Goal: Communication & Community: Connect with others

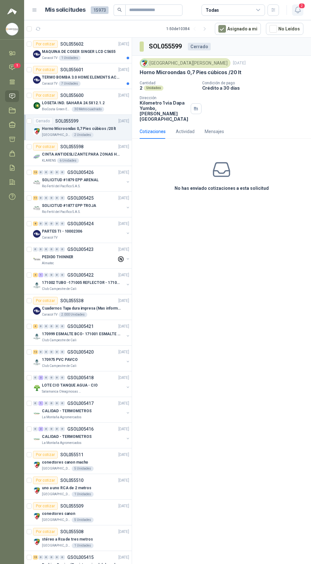
click at [300, 5] on span "2" at bounding box center [301, 6] width 7 height 6
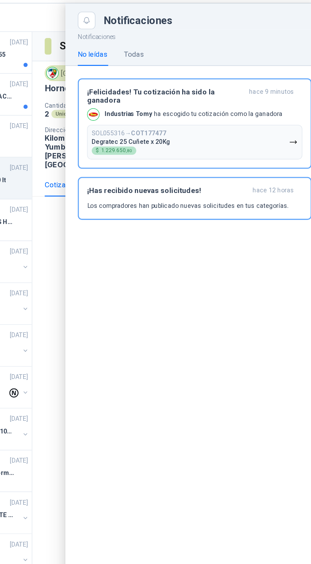
click at [129, 202] on div at bounding box center [167, 292] width 286 height 544
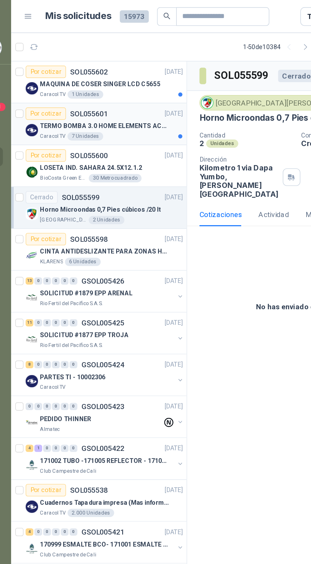
click at [110, 76] on p "TERMO BOMBA 3.0 HOME ELEMENTS ACERO INOX" at bounding box center [81, 77] width 79 height 6
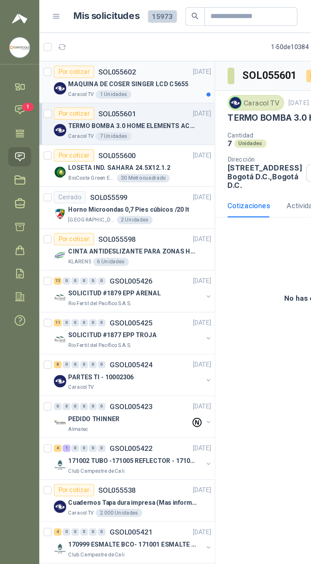
click at [103, 50] on p "MAQUINA DE COSER SINGER LCD C5655" at bounding box center [79, 52] width 74 height 6
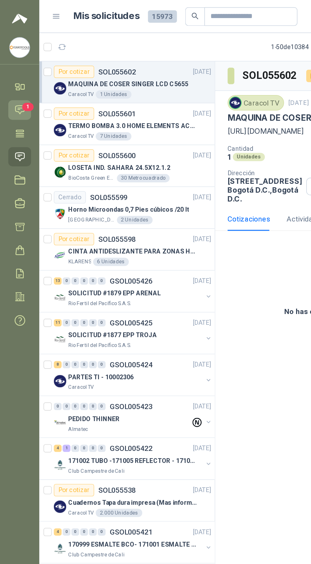
click at [12, 67] on icon at bounding box center [12, 67] width 5 height 5
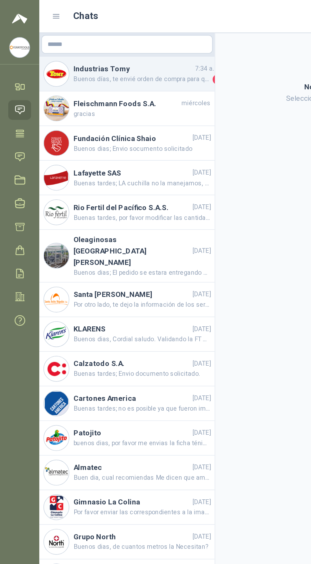
click at [106, 42] on h4 "Industrias Tomy" at bounding box center [81, 42] width 73 height 7
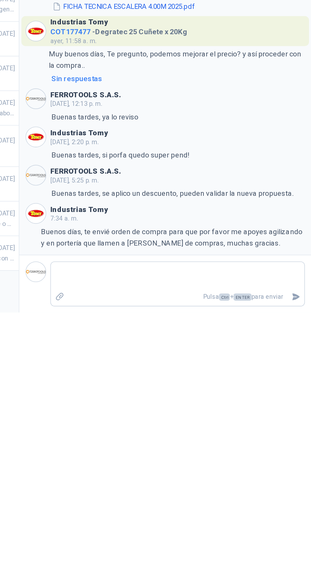
scroll to position [45, 0]
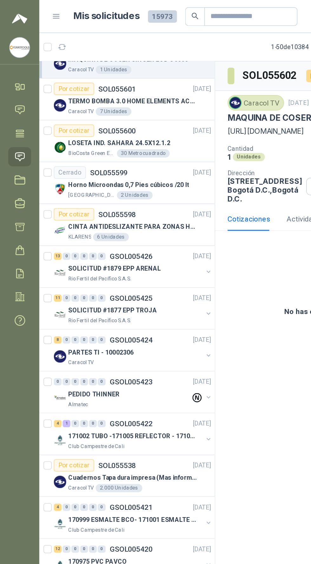
scroll to position [18, 0]
